Goal: Find specific page/section: Find specific page/section

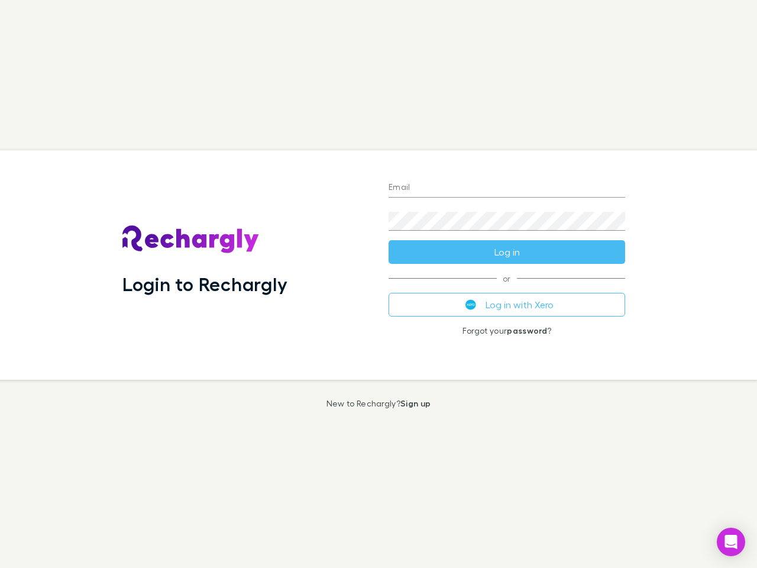
click at [378, 284] on div "Login to Rechargly" at bounding box center [246, 264] width 266 height 229
click at [507, 188] on input "Email" at bounding box center [506, 188] width 236 height 19
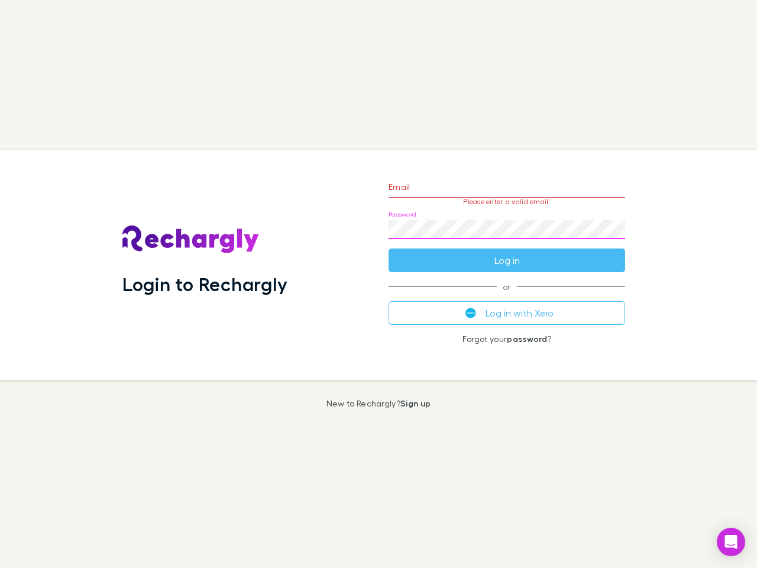
click at [507, 252] on form "Email Please enter a valid email. Password Log in" at bounding box center [506, 220] width 236 height 103
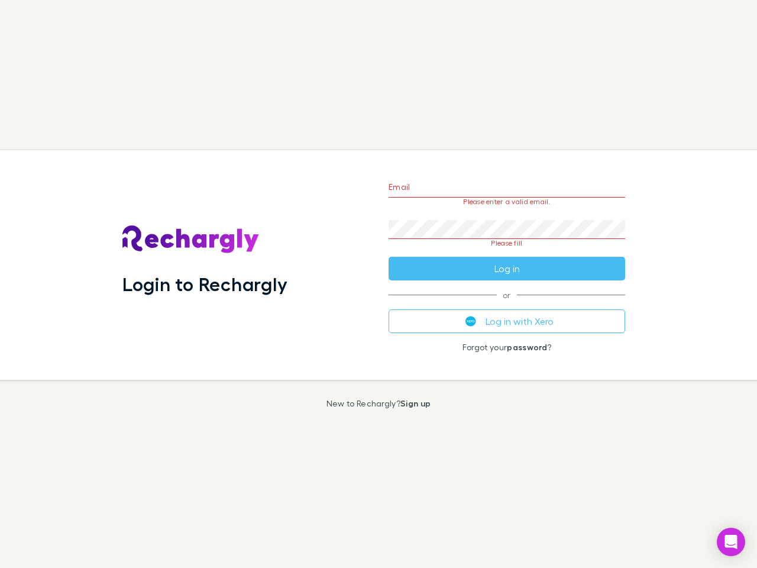
click at [507, 304] on div "Email Please enter a valid email. Password Please fill Log in or Log in with Xe…" at bounding box center [506, 264] width 255 height 229
click at [731, 542] on icon "Open Intercom Messenger" at bounding box center [731, 541] width 12 height 14
